Goal: Information Seeking & Learning: Compare options

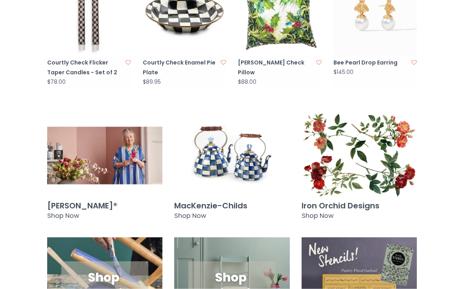
scroll to position [573, 0]
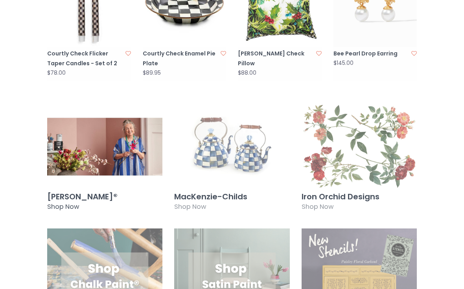
click at [86, 192] on h3 "[PERSON_NAME]®" at bounding box center [104, 196] width 115 height 9
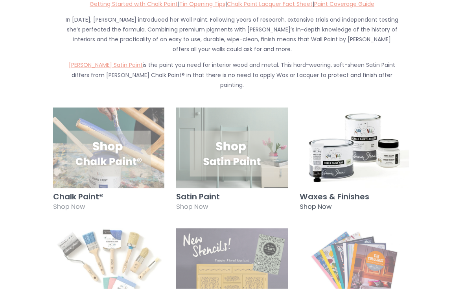
scroll to position [448, 0]
click at [363, 192] on h3 "Waxes & Finishes" at bounding box center [355, 196] width 111 height 9
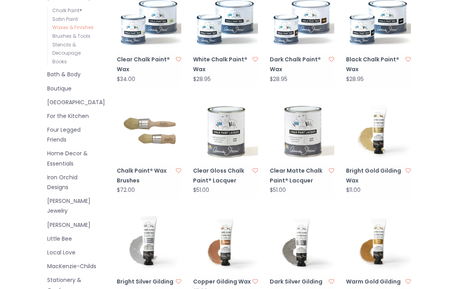
scroll to position [248, 0]
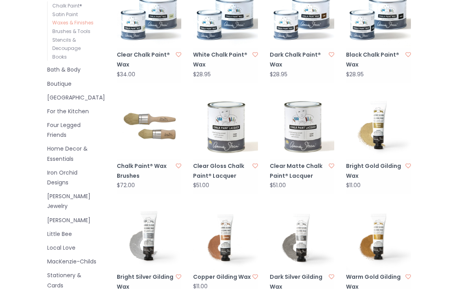
click at [373, 275] on link "Warm Gold Gilding Wax" at bounding box center [375, 282] width 58 height 20
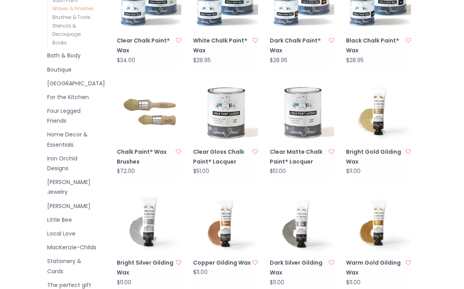
click at [300, 260] on link "Dark Silver Gilding Wax" at bounding box center [299, 268] width 58 height 20
click at [233, 261] on link "Copper Gilding Wax" at bounding box center [222, 263] width 58 height 10
click at [131, 259] on link "Bright Silver Gilding Wax" at bounding box center [146, 268] width 58 height 20
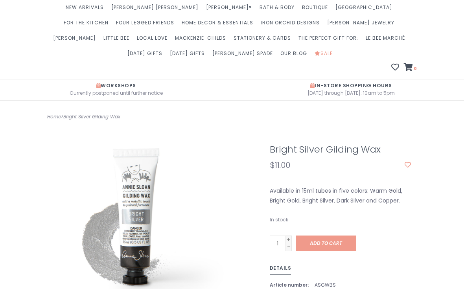
scroll to position [59, 0]
